Goal: Task Accomplishment & Management: Manage account settings

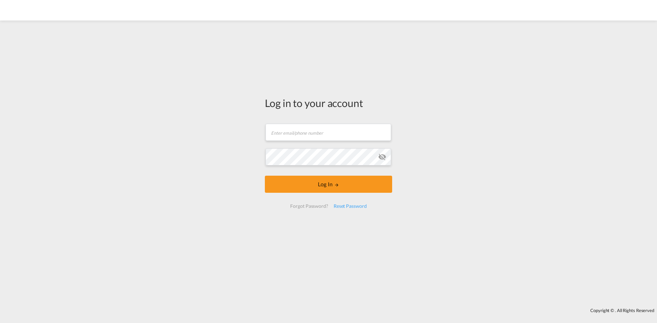
click at [363, 142] on form "Email field is required Password field is required Log In Forgot Password? Rese…" at bounding box center [328, 166] width 127 height 98
click at [343, 130] on input "text" at bounding box center [327, 132] width 125 height 17
type input "[EMAIL_ADDRESS][PERSON_NAME][DOMAIN_NAME]"
click at [381, 158] on md-icon "icon-eye-off" at bounding box center [382, 157] width 8 height 8
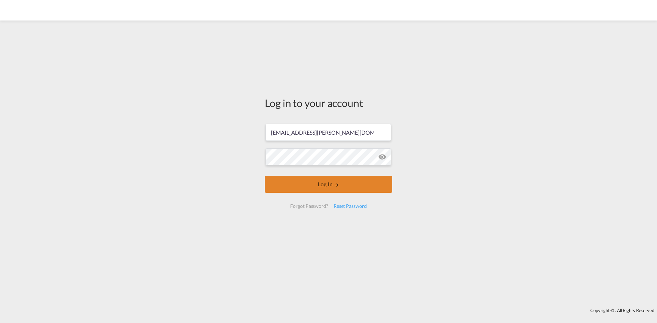
click at [338, 179] on button "Log In" at bounding box center [328, 184] width 127 height 17
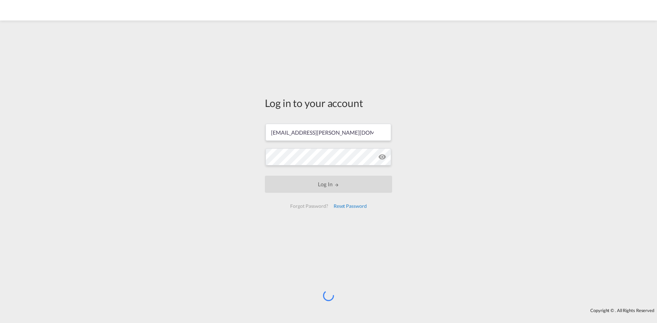
click at [343, 206] on div "Reset Password" at bounding box center [350, 206] width 39 height 12
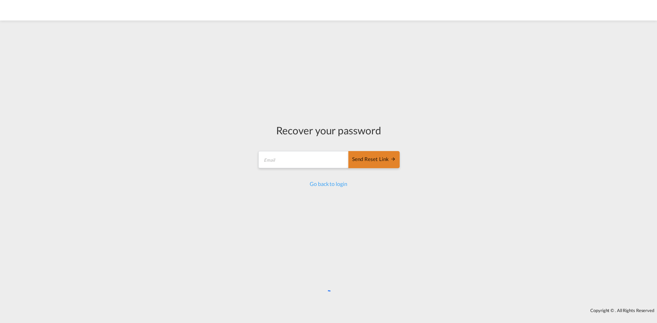
click at [371, 162] on div "Send reset link" at bounding box center [374, 160] width 44 height 8
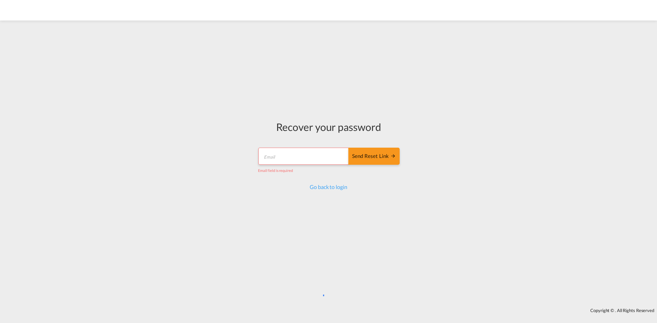
click at [292, 159] on input "email" at bounding box center [303, 156] width 91 height 17
type input "[EMAIL_ADDRESS][PERSON_NAME][DOMAIN_NAME]"
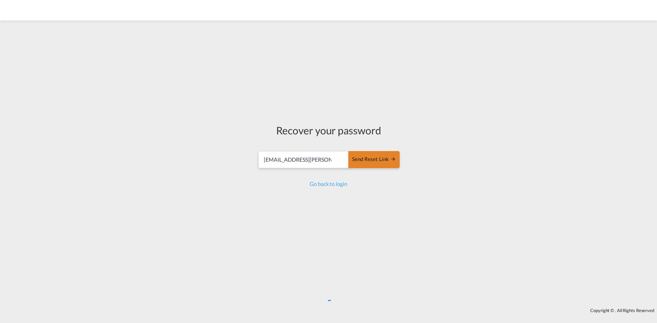
click at [376, 159] on div "Send reset link" at bounding box center [374, 160] width 44 height 8
